Goal: Information Seeking & Learning: Compare options

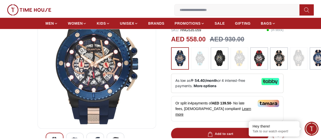
scroll to position [51, 0]
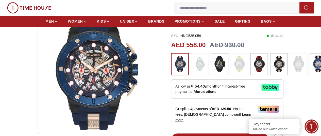
click at [313, 59] on img at bounding box center [319, 64] width 13 height 16
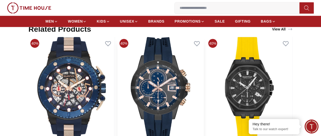
scroll to position [356, 0]
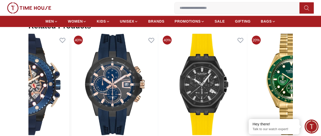
click at [69, 79] on img at bounding box center [26, 85] width 86 height 102
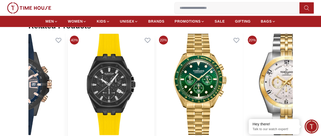
click at [122, 65] on img at bounding box center [111, 85] width 86 height 102
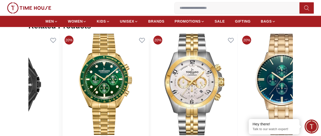
click at [112, 69] on img at bounding box center [106, 85] width 86 height 102
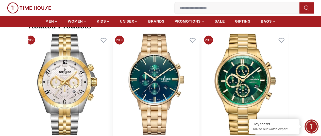
click at [122, 74] on img at bounding box center [156, 85] width 86 height 102
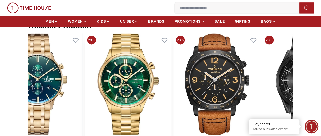
click at [139, 74] on img at bounding box center [128, 85] width 86 height 102
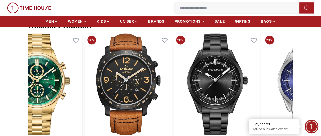
click at [111, 76] on img at bounding box center [128, 85] width 86 height 102
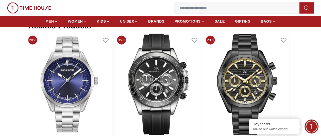
click at [91, 69] on img at bounding box center [69, 85] width 86 height 102
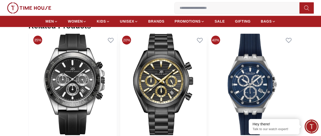
click at [120, 73] on img at bounding box center [163, 85] width 86 height 102
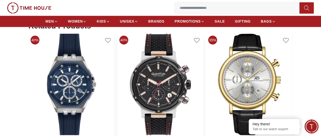
click at [117, 73] on img at bounding box center [160, 85] width 86 height 102
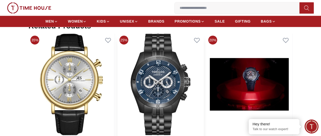
click at [117, 70] on img at bounding box center [160, 85] width 86 height 102
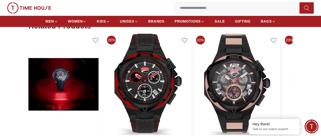
click at [265, 73] on img at bounding box center [237, 85] width 86 height 102
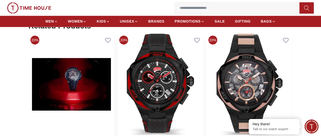
click at [150, 65] on img at bounding box center [160, 85] width 86 height 102
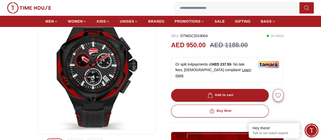
scroll to position [25, 0]
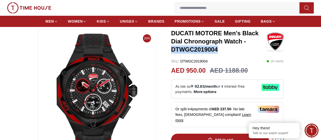
drag, startPoint x: 221, startPoint y: 49, endPoint x: 164, endPoint y: 49, distance: 57.2
copy h3 "DTWGC2019004"
